Goal: Task Accomplishment & Management: Manage account settings

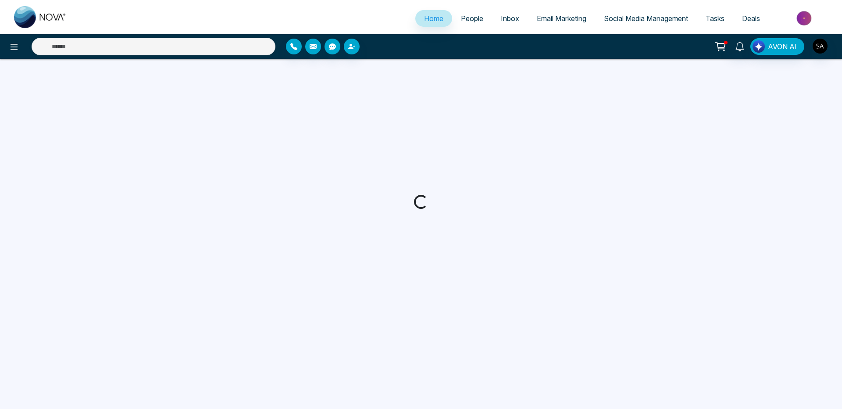
select select "*"
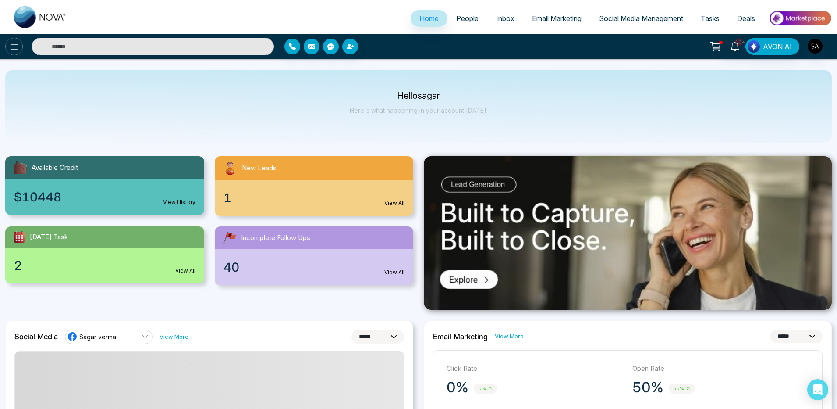
click at [20, 43] on button at bounding box center [14, 47] width 18 height 18
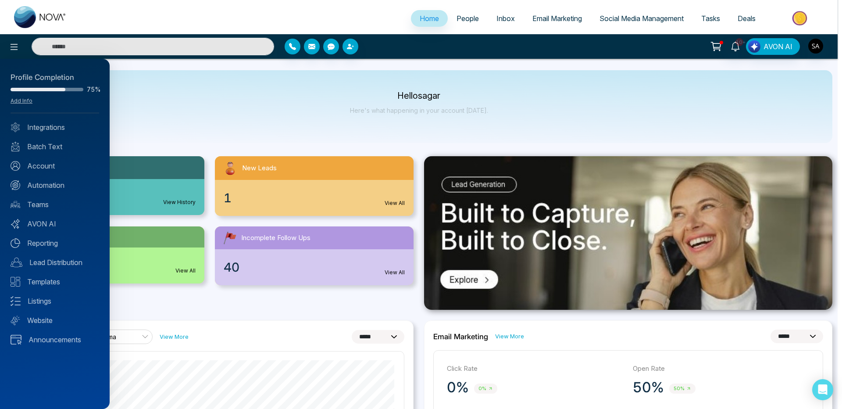
click at [313, 99] on div at bounding box center [421, 204] width 842 height 409
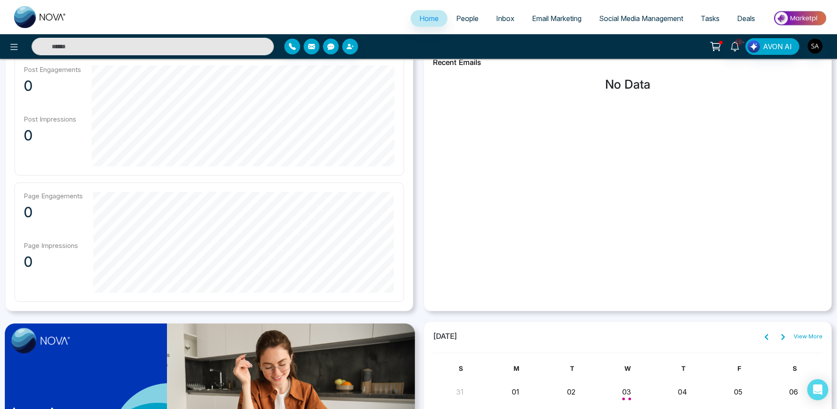
scroll to position [670, 0]
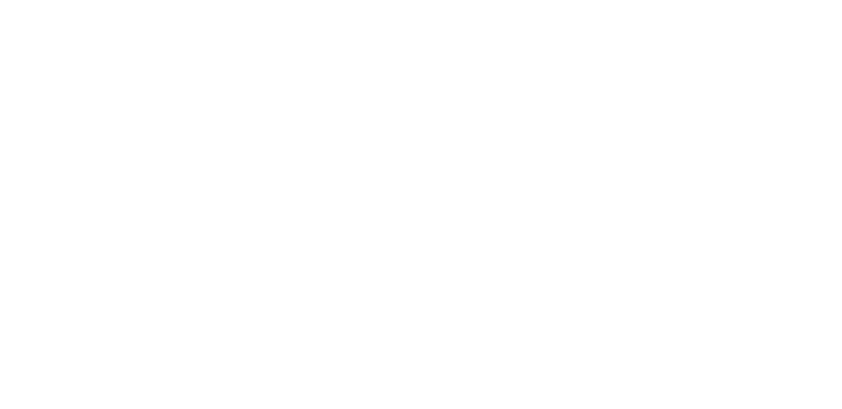
select select "*"
